Goal: Book appointment/travel/reservation

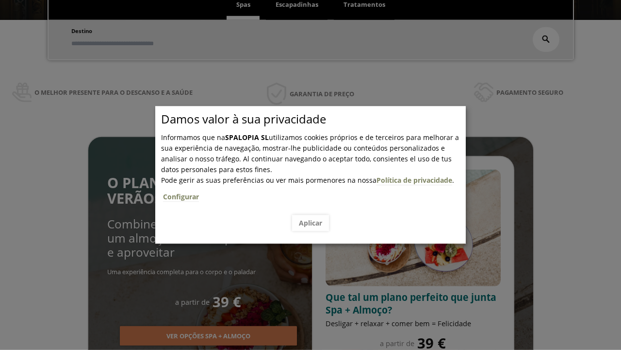
click at [297, 5] on span "Escapadinhas" at bounding box center [297, 4] width 43 height 9
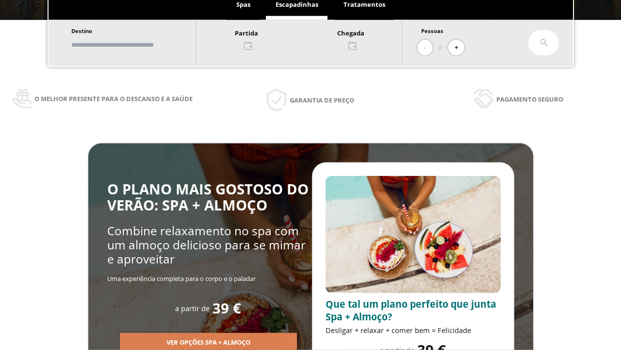
scroll to position [165, 0]
click at [137, 45] on input "text" at bounding box center [128, 44] width 121 height 17
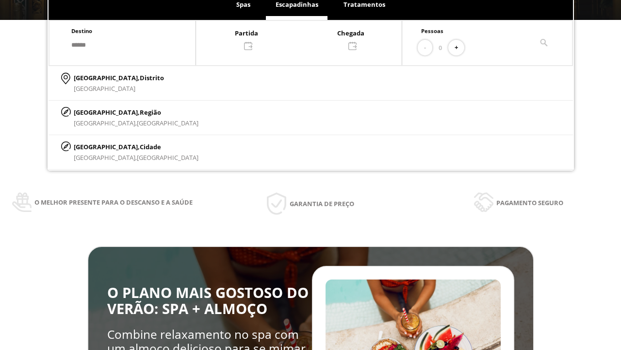
type input "******"
click at [97, 146] on p "[GEOGRAPHIC_DATA], Cidade" at bounding box center [136, 146] width 125 height 11
click at [309, 38] on div at bounding box center [299, 38] width 206 height 23
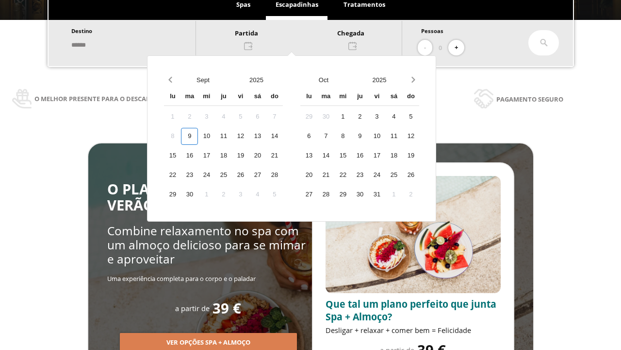
click at [232, 136] on div "11" at bounding box center [223, 136] width 17 height 17
click at [249, 136] on div "12" at bounding box center [240, 136] width 17 height 17
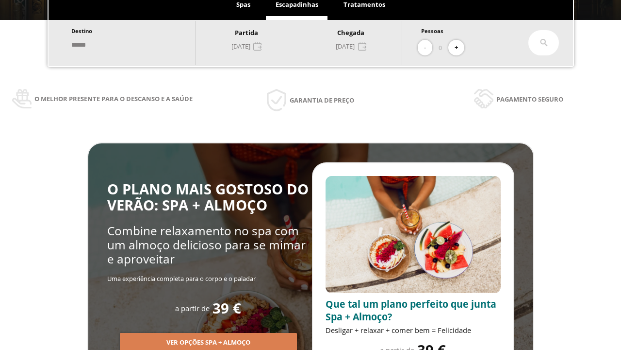
click at [460, 48] on button "+" at bounding box center [457, 48] width 16 height 16
